Goal: Information Seeking & Learning: Learn about a topic

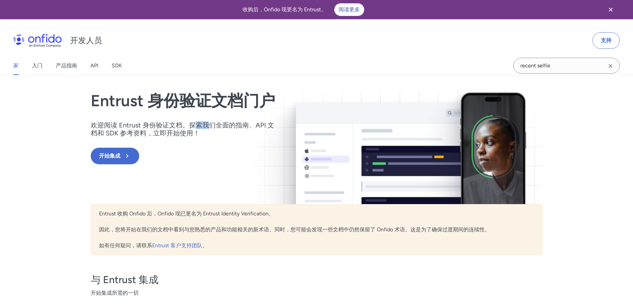
drag, startPoint x: 196, startPoint y: 123, endPoint x: 246, endPoint y: 125, distance: 49.2
click at [218, 123] on font "欢迎阅读 Entrust 身份验证文档。探索我们全面的指南、API 文档和 SDK 参考资料，立即开始使用！" at bounding box center [182, 129] width 183 height 16
click at [246, 125] on font "欢迎阅读 Entrust 身份验证文档。探索我们全面的指南、API 文档和 SDK 参考资料，立即开始使用！" at bounding box center [182, 129] width 183 height 16
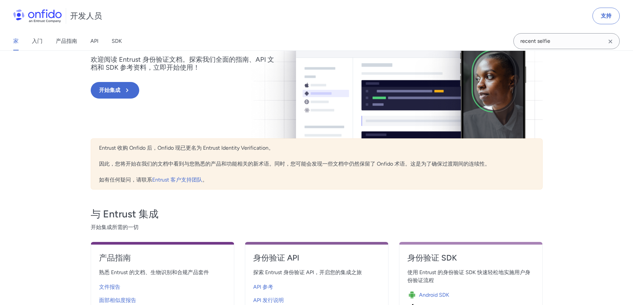
scroll to position [66, 0]
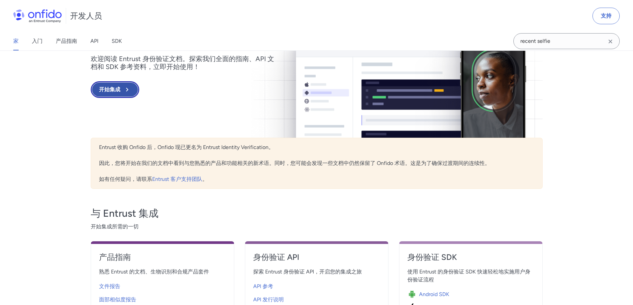
click at [121, 86] on button "开始集成" at bounding box center [115, 89] width 49 height 17
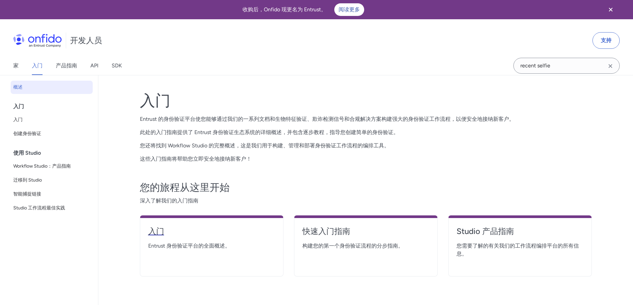
click at [157, 235] on font "入门" at bounding box center [156, 232] width 16 height 10
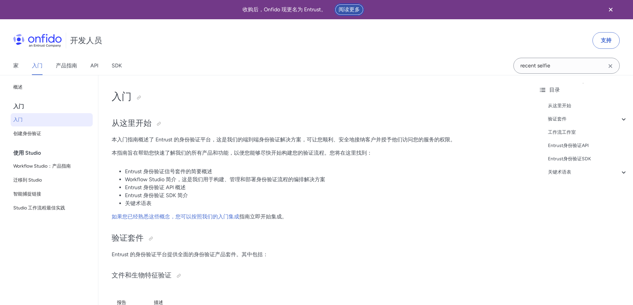
click at [354, 12] on font "阅读更多" at bounding box center [349, 9] width 21 height 6
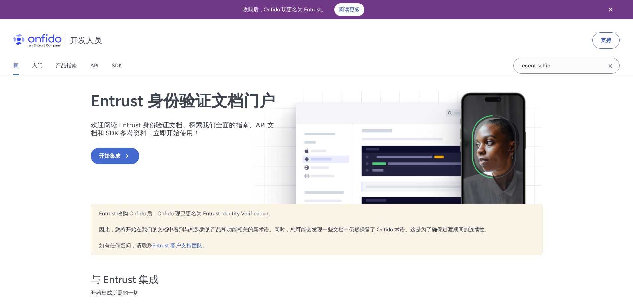
click at [290, 82] on div "Entrust 身份验证文档门户 欢迎阅读 Entrust 身份验证文档。探索我们全面的指南、API 文档和 SDK 参考资料，立即开始使用！ 开始集成 En…" at bounding box center [316, 247] width 478 height 345
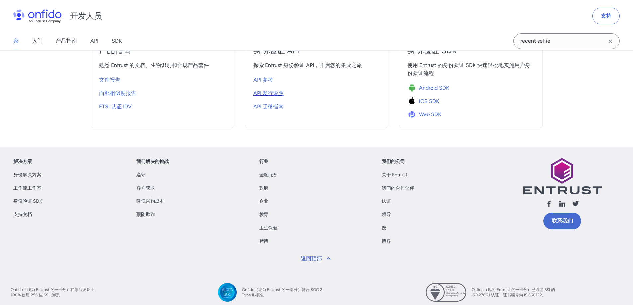
scroll to position [173, 0]
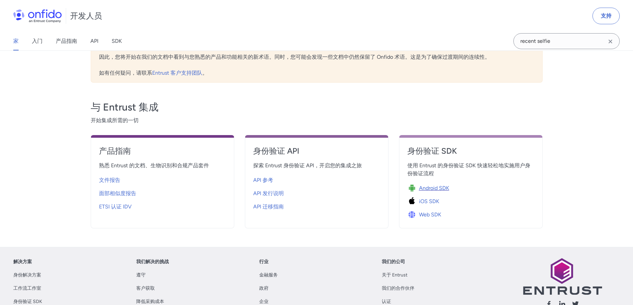
click at [429, 186] on font "Android SDK" at bounding box center [434, 188] width 30 height 6
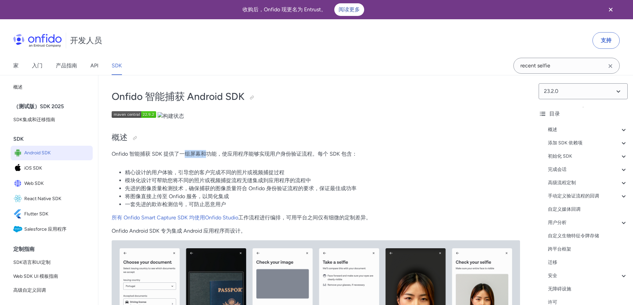
drag, startPoint x: 183, startPoint y: 151, endPoint x: 277, endPoint y: 159, distance: 94.1
click at [241, 156] on font "Onfido 智能捕获 SDK 提供了一组屏幕和功能，使应用程序能够实现用户身份验证流程。每个 SDK 包含：" at bounding box center [235, 154] width 246 height 6
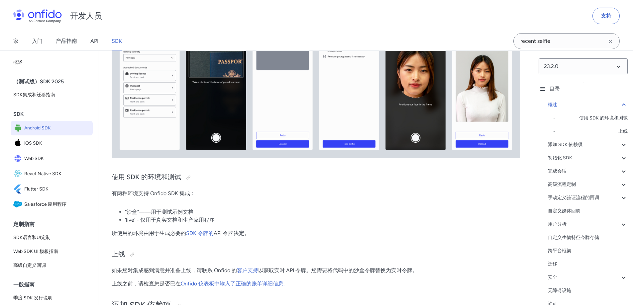
scroll to position [299, 0]
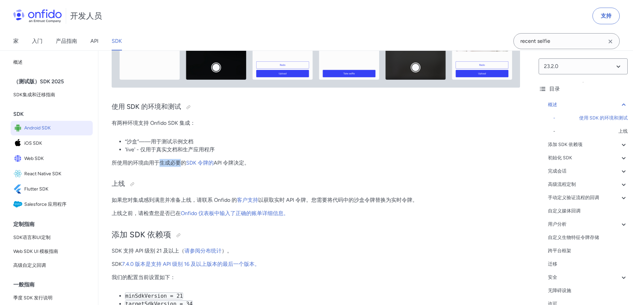
drag, startPoint x: 164, startPoint y: 162, endPoint x: 364, endPoint y: 165, distance: 200.0
click at [241, 165] on p "所使用的环境由用于生成必要的 SDK 令牌的 API 令牌决定。" at bounding box center [316, 163] width 408 height 8
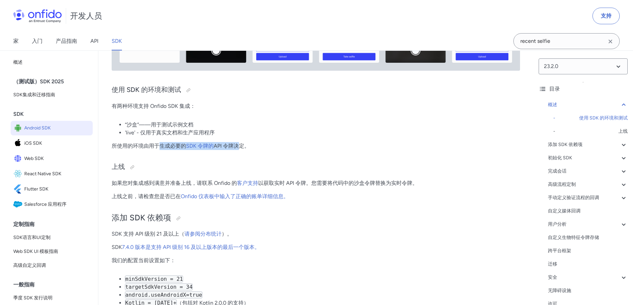
scroll to position [332, 0]
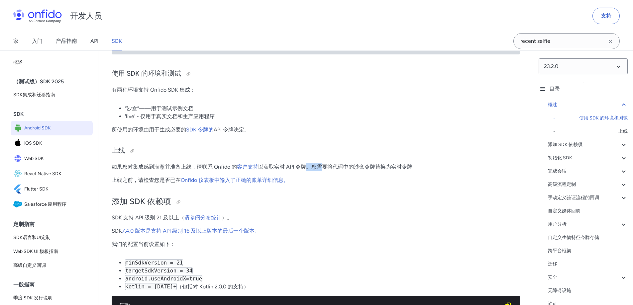
drag, startPoint x: 320, startPoint y: 169, endPoint x: 358, endPoint y: 169, distance: 37.5
click at [345, 169] on font "以获取实时 API 令牌。您需要将代码中的沙盒令牌替换为实时令牌。" at bounding box center [337, 167] width 159 height 6
click at [358, 169] on font "以获取实时 API 令牌。您需要将代码中的沙盒令牌替换为实时令牌。" at bounding box center [337, 167] width 159 height 6
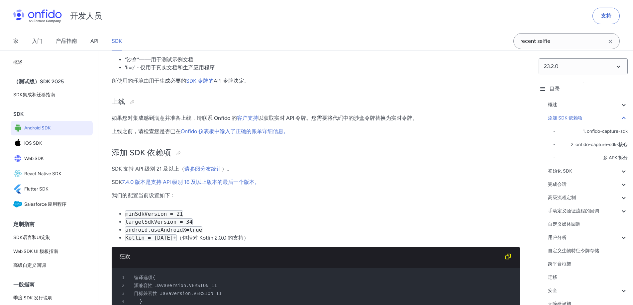
scroll to position [365, 0]
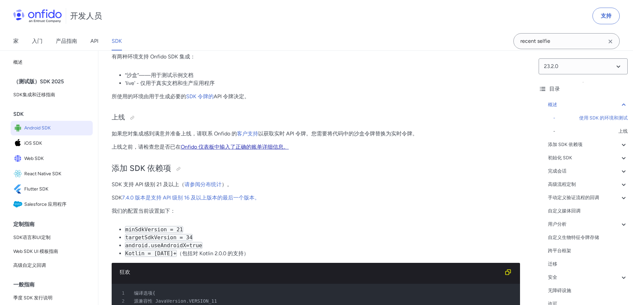
click at [254, 146] on font "Onfido 仪表板中输入了正确的账单详细信息。" at bounding box center [235, 147] width 108 height 6
